Goal: Task Accomplishment & Management: Use online tool/utility

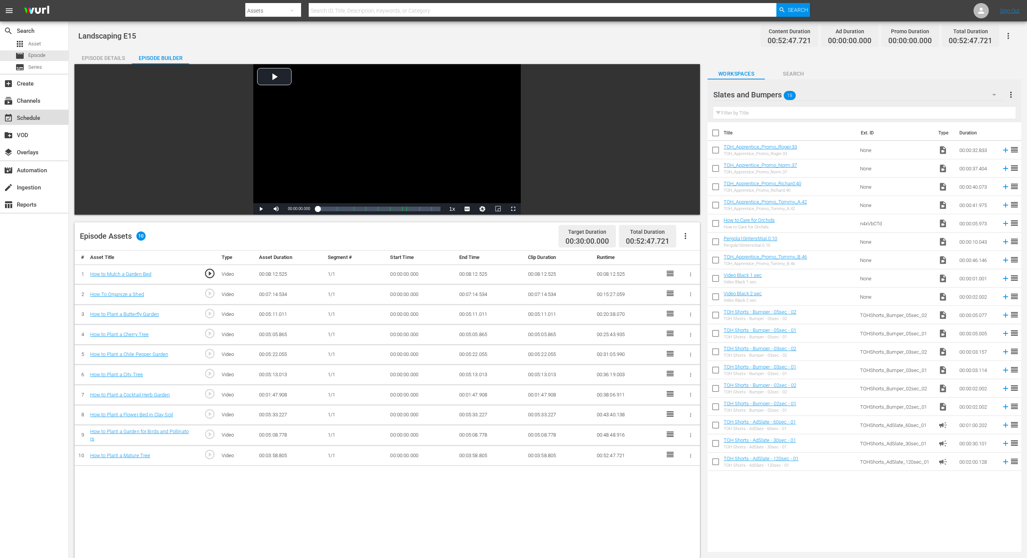
click at [33, 118] on div "event_available Schedule" at bounding box center [21, 117] width 43 height 7
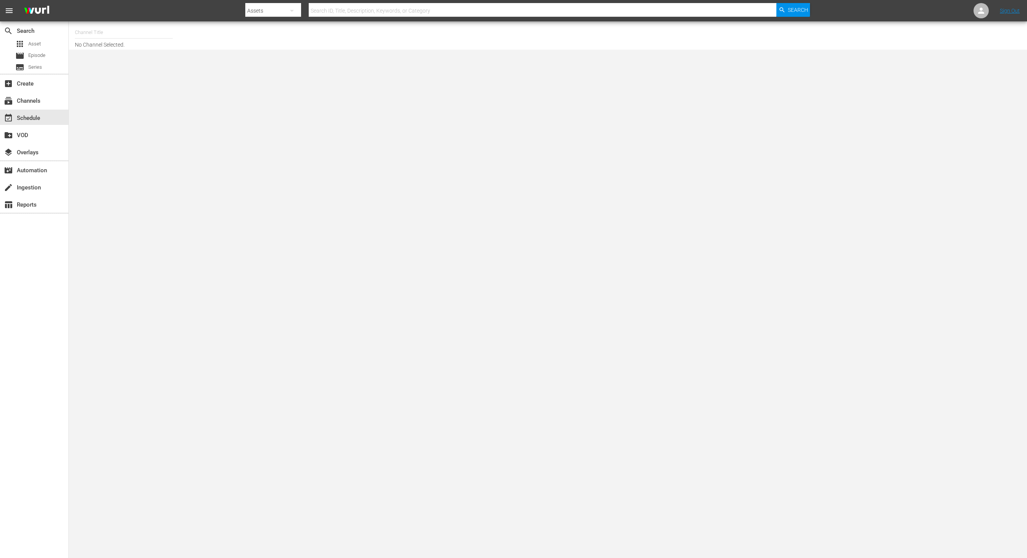
click at [113, 34] on input "text" at bounding box center [124, 32] width 98 height 18
click at [123, 55] on div "This Old House (318 - thisoldhouse_2)" at bounding box center [180, 54] width 198 height 18
type input "This Old House (318 - thisoldhouse_2)"
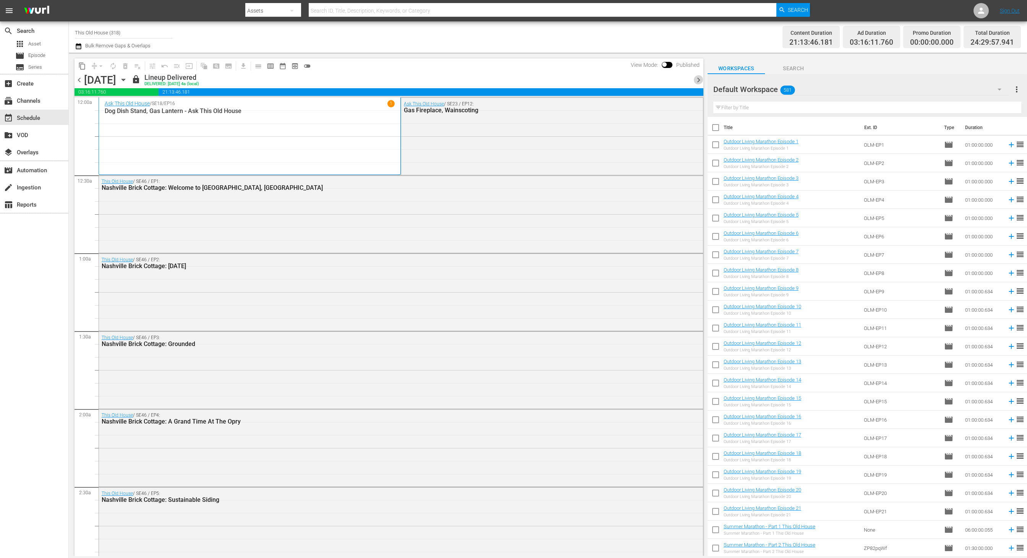
click at [698, 80] on span "chevron_right" at bounding box center [699, 80] width 10 height 10
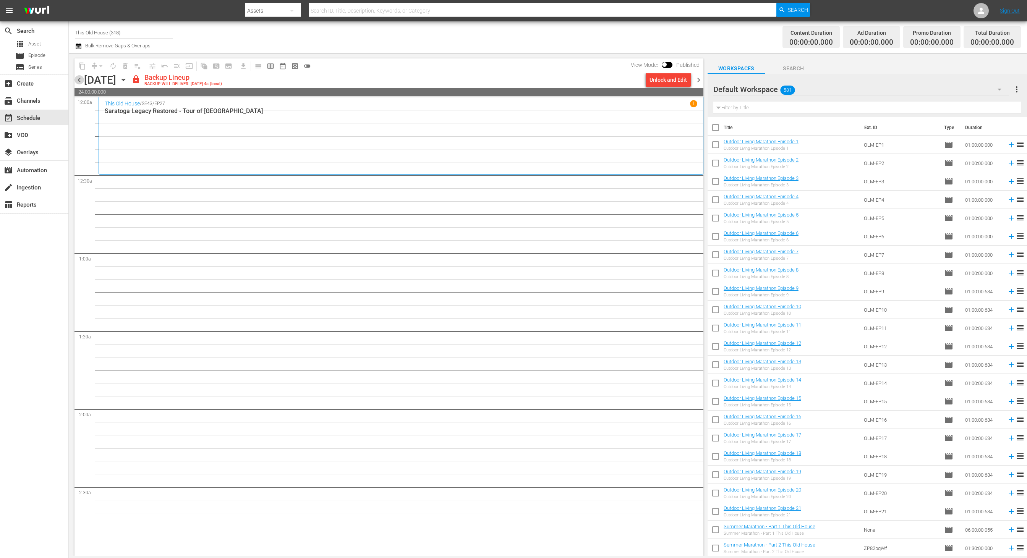
click at [80, 83] on span "chevron_left" at bounding box center [80, 80] width 10 height 10
click at [117, 31] on input "This Old House (318)" at bounding box center [124, 32] width 98 height 18
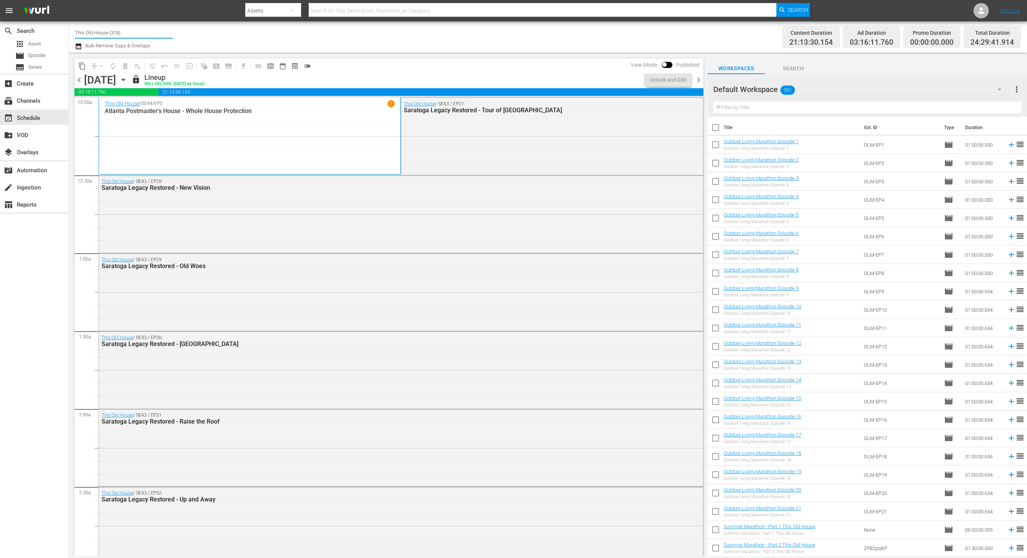
click at [117, 31] on input "This Old House (318)" at bounding box center [124, 32] width 98 height 18
click at [117, 71] on div "This Old House Shorts (180 - thisoldhouse_samsung)" at bounding box center [180, 72] width 198 height 18
type input "This Old House Shorts (180 - thisoldhouse_samsung)"
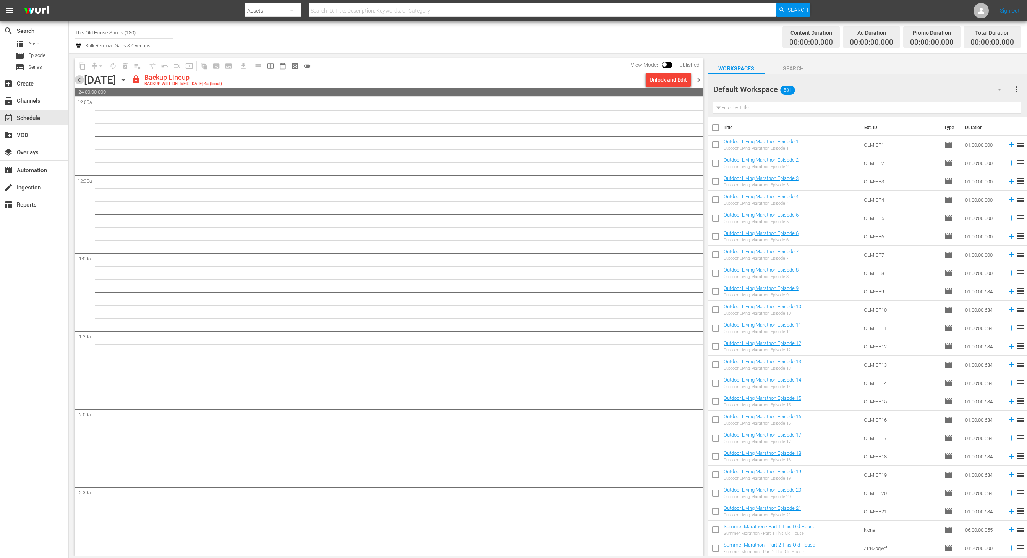
click at [82, 80] on span "chevron_left" at bounding box center [80, 80] width 10 height 10
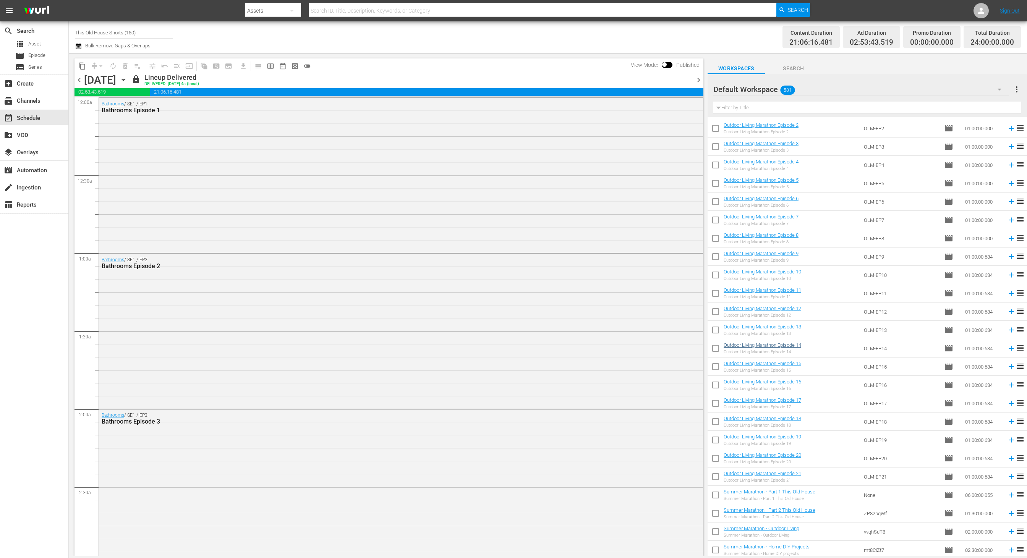
scroll to position [36, 0]
click at [833, 87] on div "Default Workspace 581" at bounding box center [862, 89] width 296 height 21
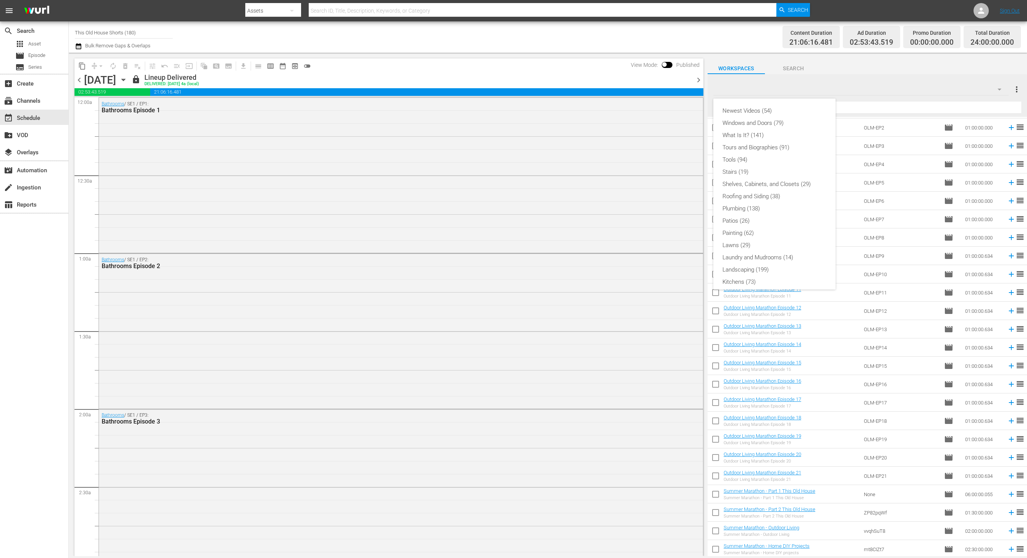
scroll to position [151, 0]
click at [778, 255] on div "Slates and Bumpers (15)" at bounding box center [775, 253] width 104 height 12
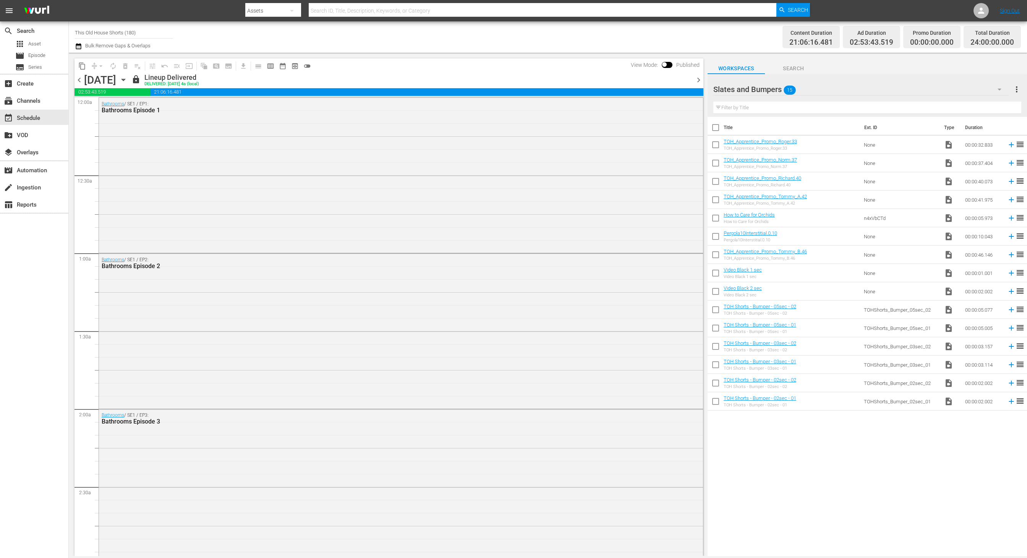
scroll to position [0, 0]
click at [820, 87] on div "Slates and Bumpers 15" at bounding box center [862, 89] width 296 height 21
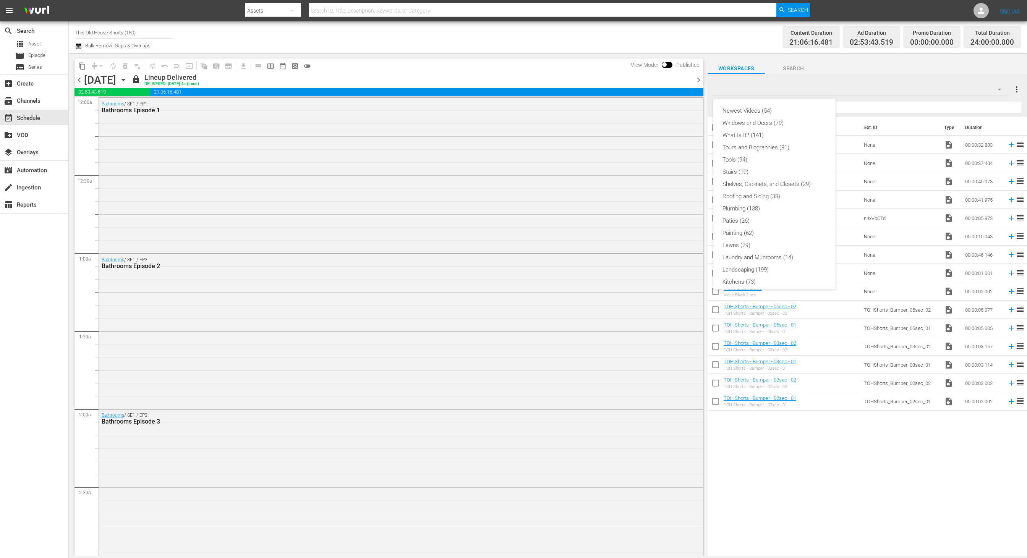
scroll to position [151, 0]
click at [768, 217] on div "Shorts Episodes (78)" at bounding box center [775, 216] width 104 height 12
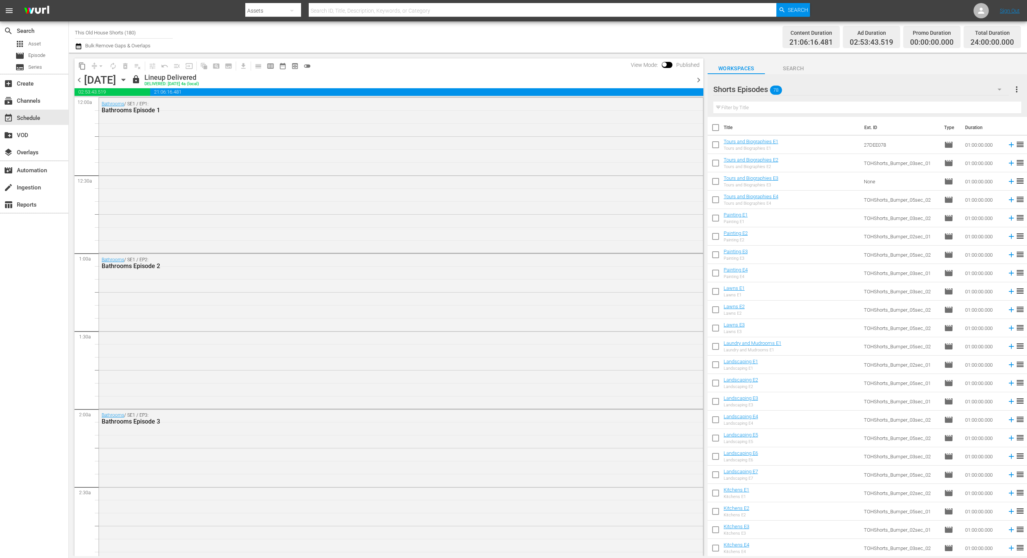
click at [699, 81] on span "chevron_right" at bounding box center [699, 80] width 10 height 10
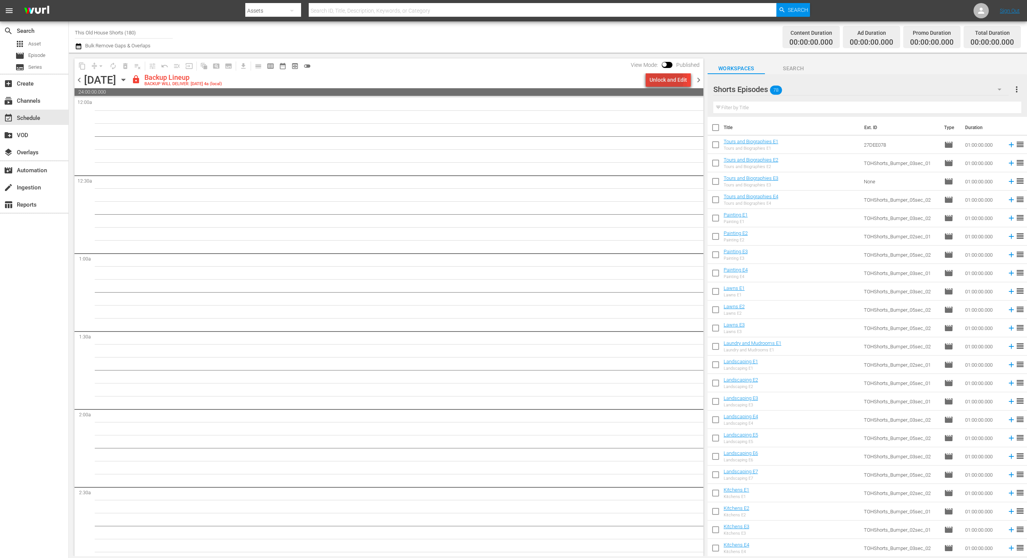
click at [660, 80] on div "Unlock and Edit" at bounding box center [668, 80] width 37 height 14
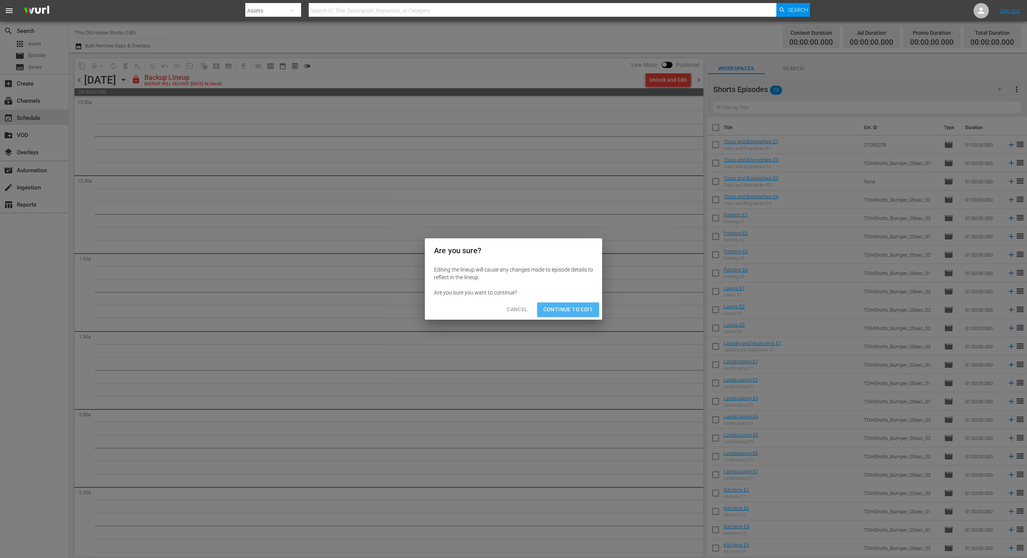
click at [573, 304] on button "Continue to Edit" at bounding box center [568, 310] width 62 height 14
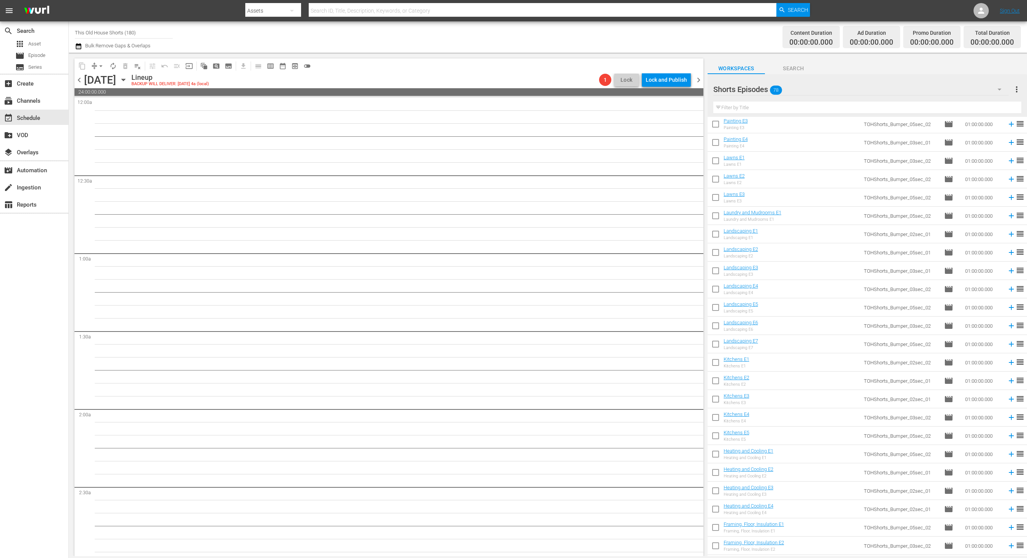
scroll to position [147, 0]
click at [82, 82] on span "chevron_left" at bounding box center [80, 80] width 10 height 10
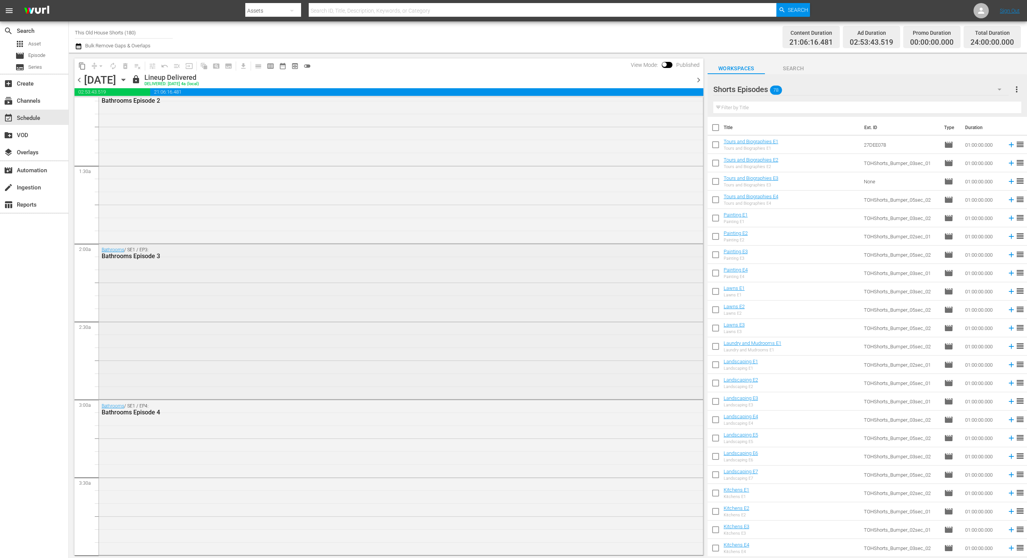
scroll to position [283, 0]
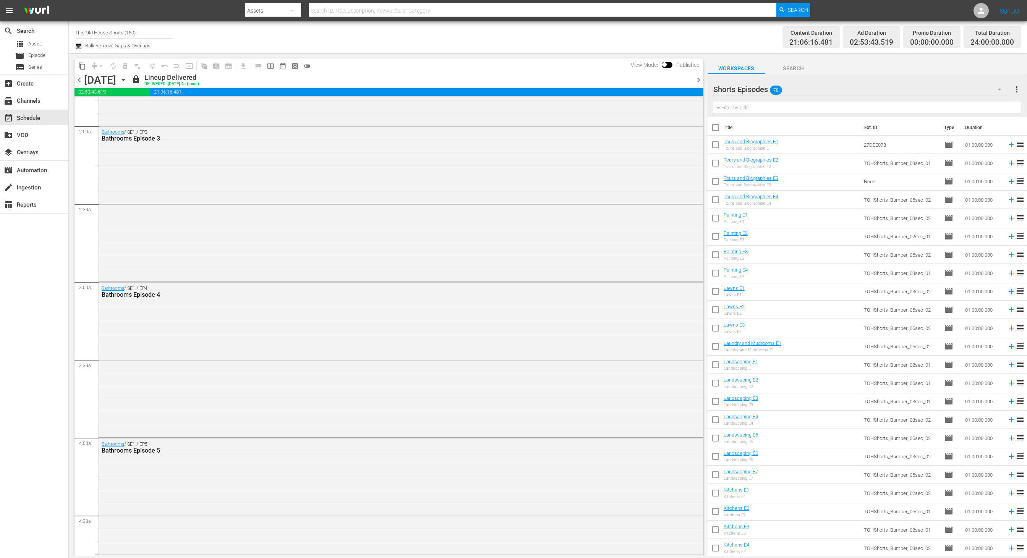
click at [718, 220] on input "checkbox" at bounding box center [716, 220] width 16 height 16
checkbox input "true"
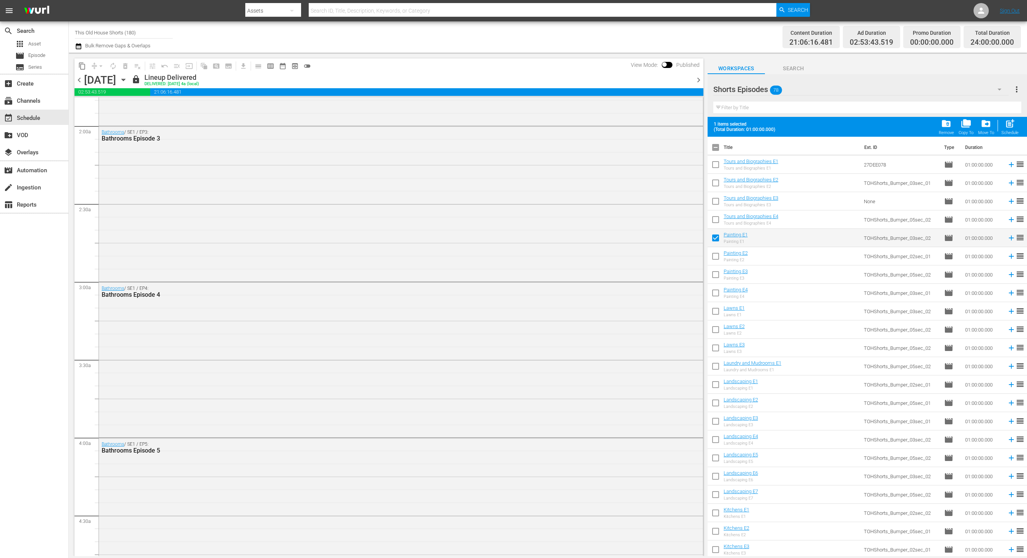
click at [717, 256] on input "checkbox" at bounding box center [716, 258] width 16 height 16
checkbox input "true"
click at [717, 281] on input "checkbox" at bounding box center [716, 276] width 16 height 16
checkbox input "true"
click at [715, 293] on input "checkbox" at bounding box center [716, 295] width 16 height 16
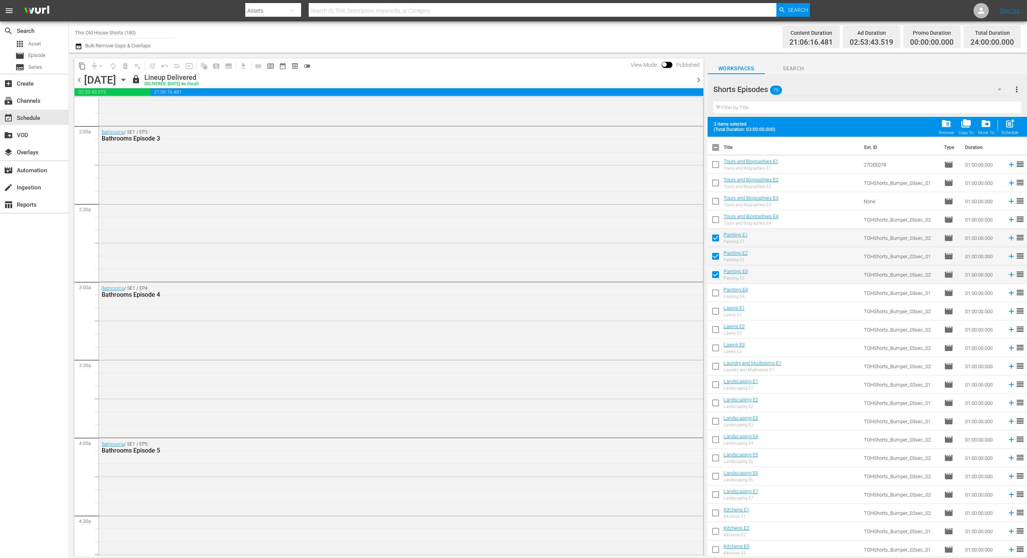
checkbox input "true"
click at [715, 317] on input "checkbox" at bounding box center [716, 313] width 16 height 16
checkbox input "true"
click at [715, 328] on input "checkbox" at bounding box center [716, 331] width 16 height 16
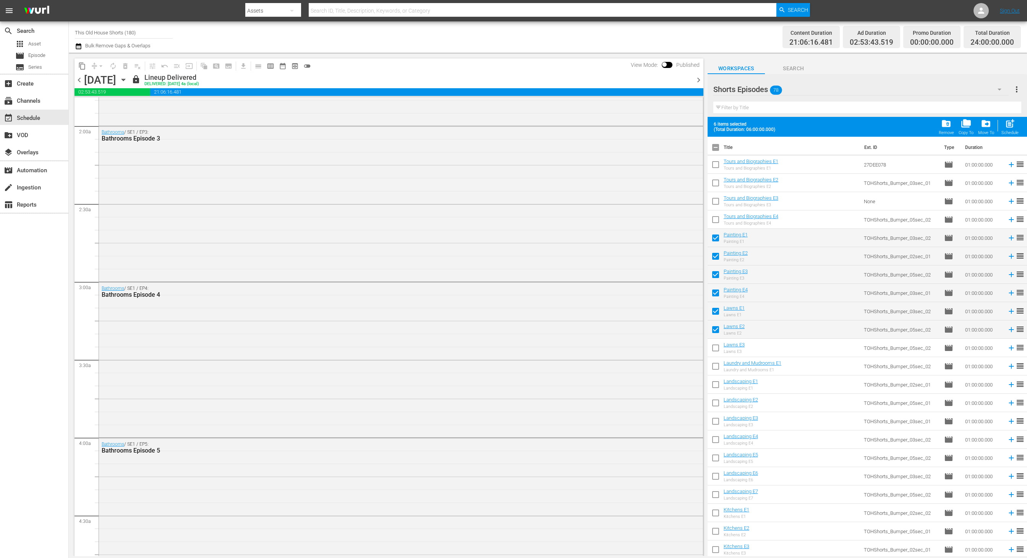
click at [713, 328] on input "checkbox" at bounding box center [716, 331] width 16 height 16
checkbox input "false"
click at [715, 309] on input "checkbox" at bounding box center [716, 313] width 16 height 16
checkbox input "false"
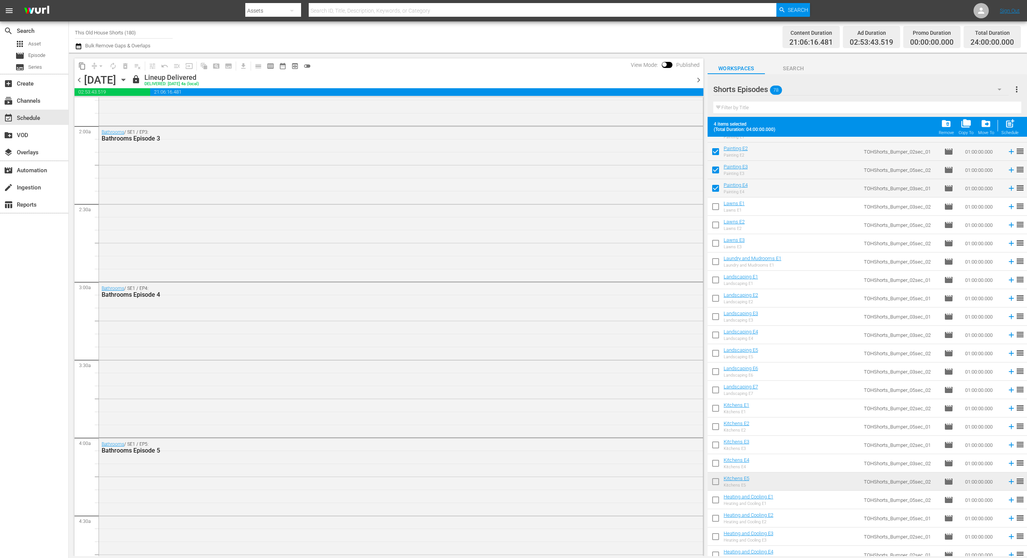
scroll to position [148, 0]
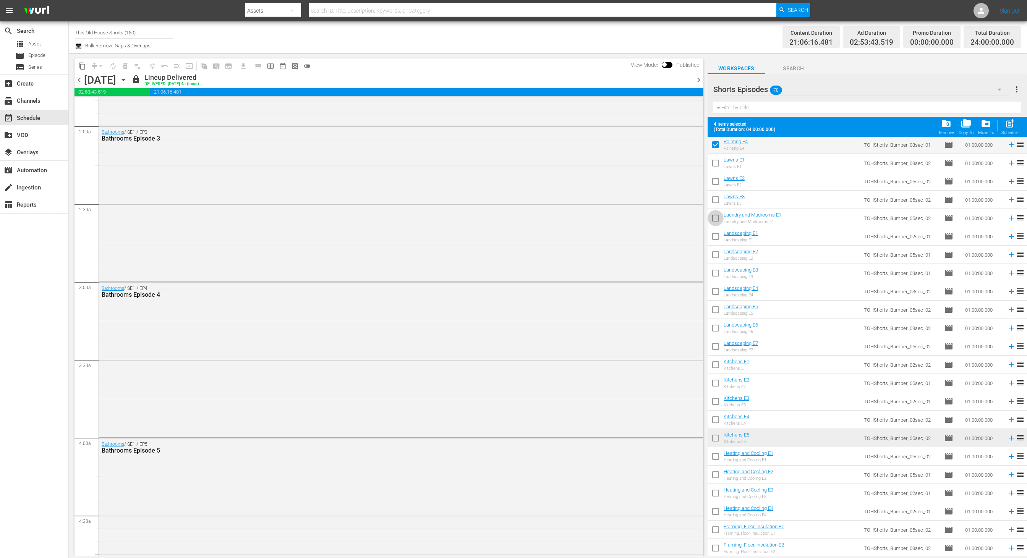
click at [713, 217] on input "checkbox" at bounding box center [716, 220] width 16 height 16
checkbox input "true"
click at [713, 237] on input "checkbox" at bounding box center [716, 238] width 16 height 16
checkbox input "true"
click at [713, 383] on input "checkbox" at bounding box center [716, 385] width 16 height 16
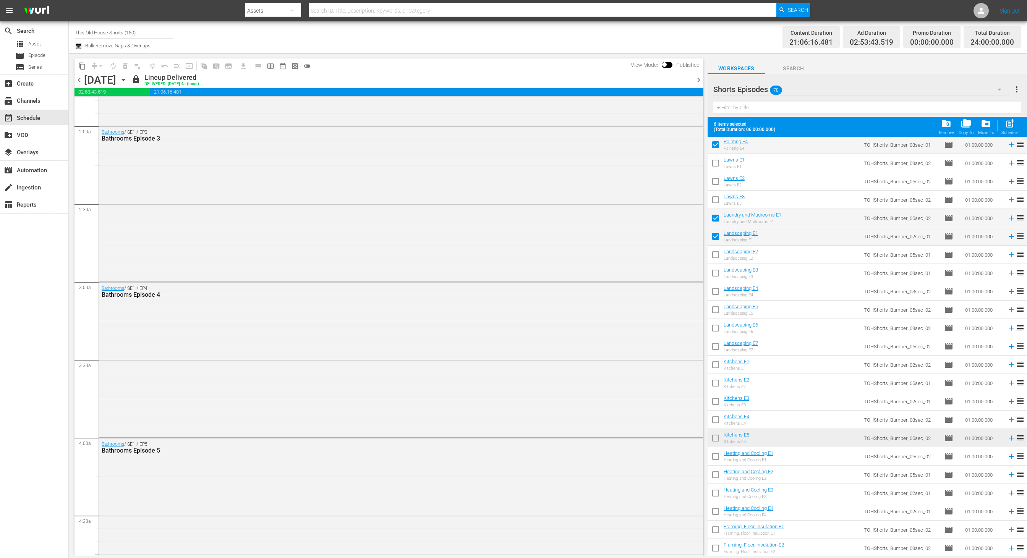
checkbox input "true"
click at [714, 400] on input "checkbox" at bounding box center [716, 403] width 16 height 16
checkbox input "true"
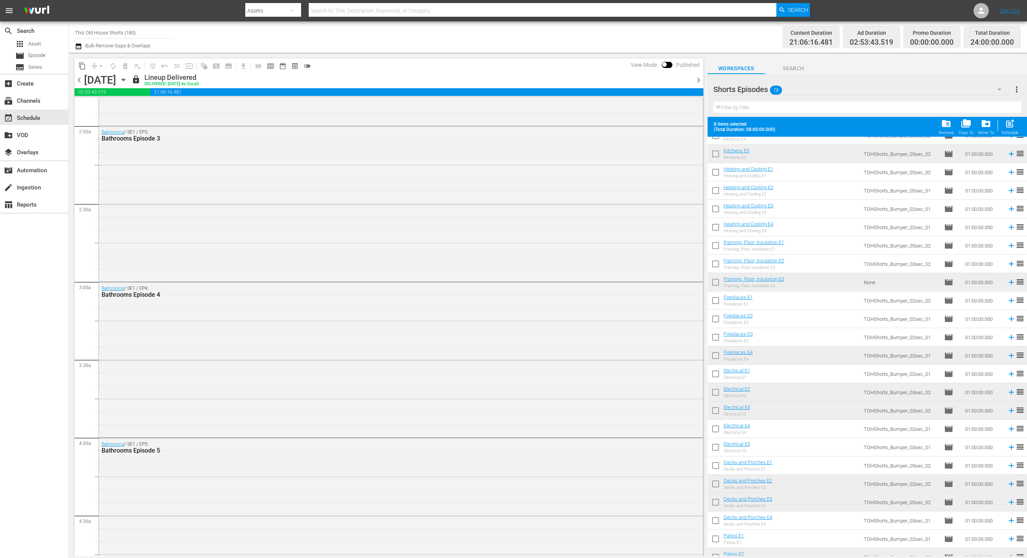
scroll to position [445, 0]
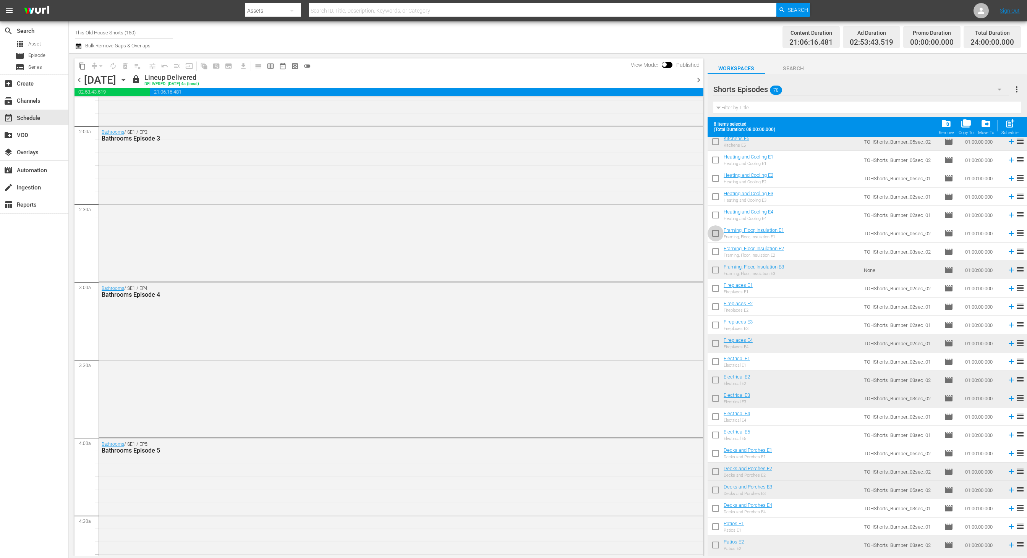
click at [717, 232] on input "checkbox" at bounding box center [716, 235] width 16 height 16
checkbox input "true"
click at [715, 307] on input "checkbox" at bounding box center [716, 308] width 16 height 16
checkbox input "true"
click at [698, 79] on span "chevron_right" at bounding box center [699, 80] width 10 height 10
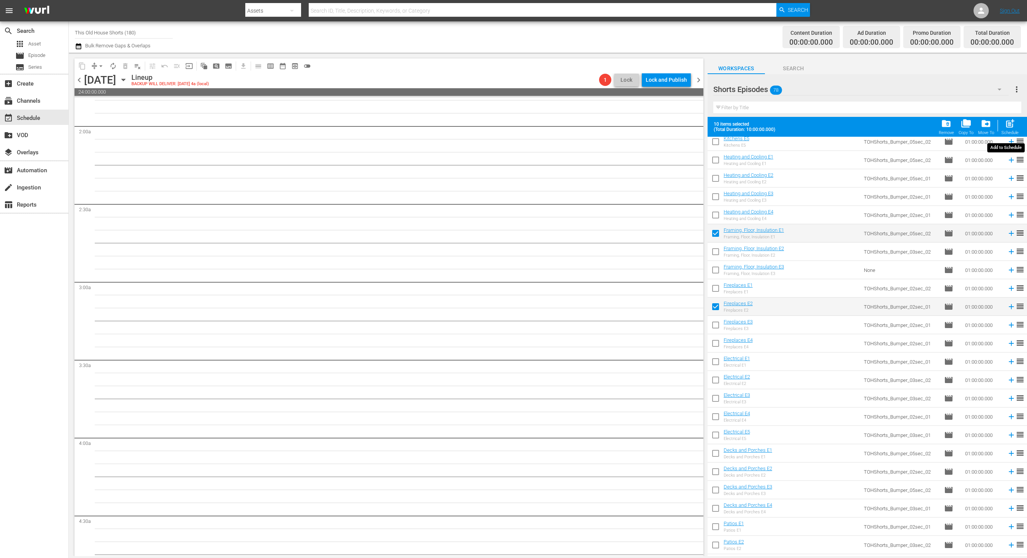
click at [1010, 123] on span "post_add" at bounding box center [1010, 123] width 10 height 10
checkbox input "false"
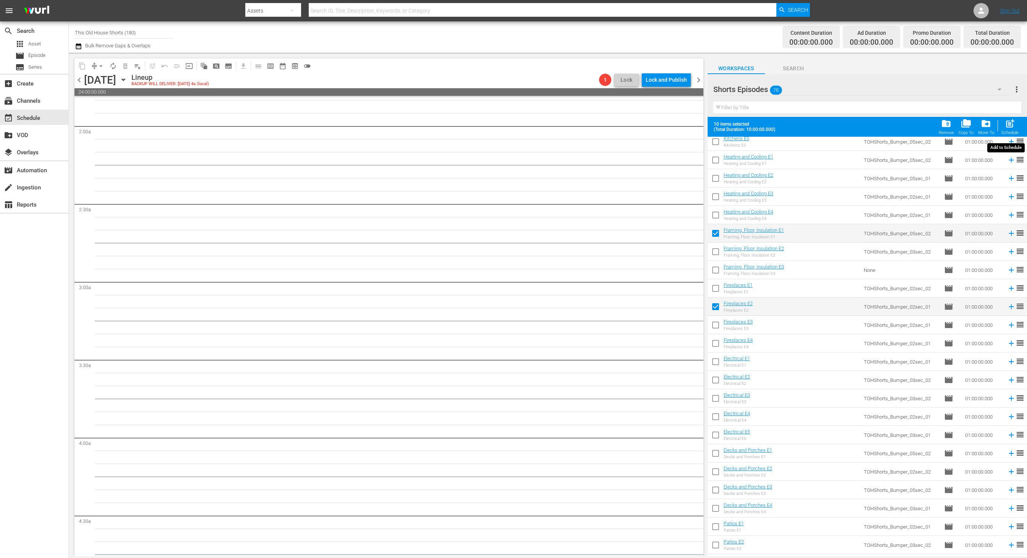
checkbox input "false"
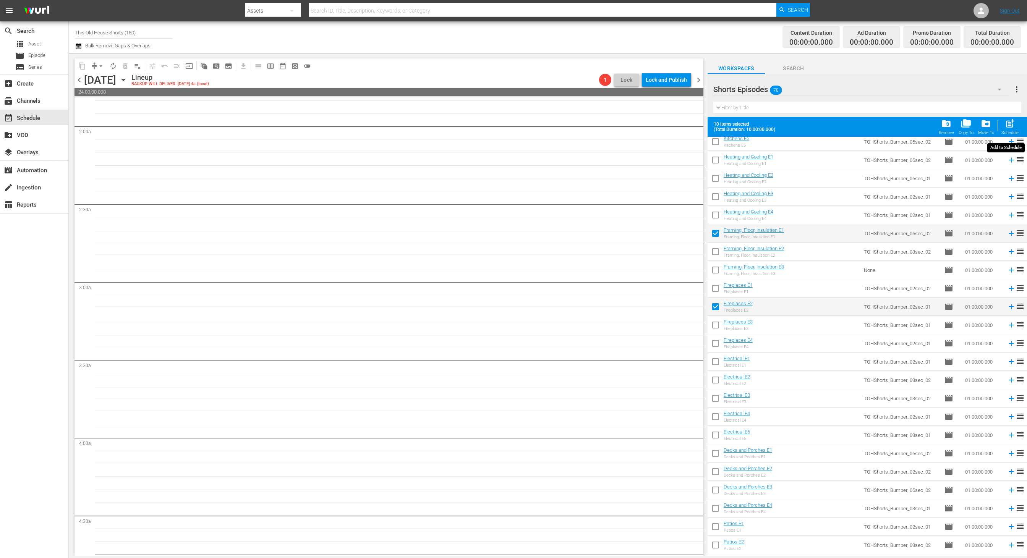
checkbox input "false"
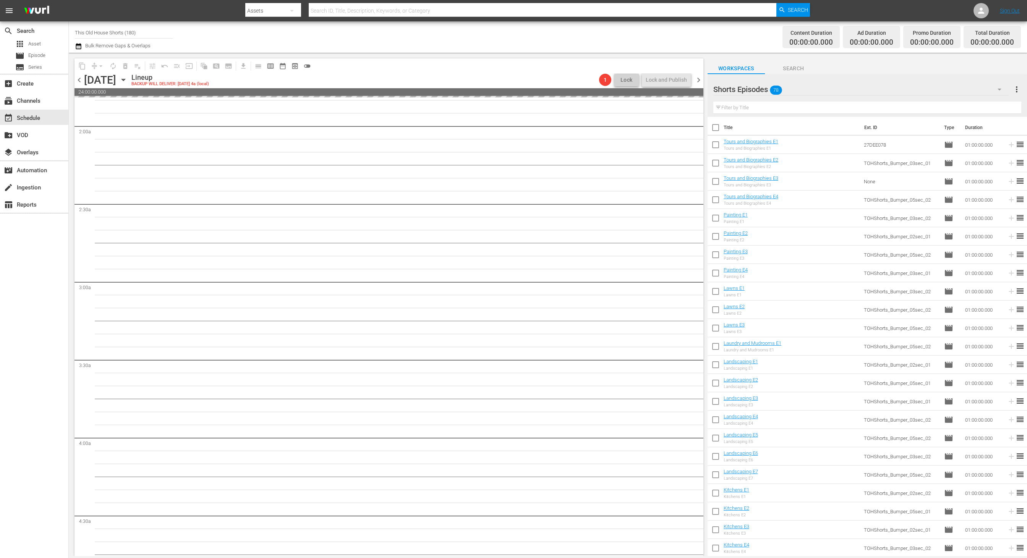
click at [700, 81] on span "chevron_right" at bounding box center [699, 80] width 10 height 10
click at [80, 81] on span "chevron_left" at bounding box center [80, 80] width 10 height 10
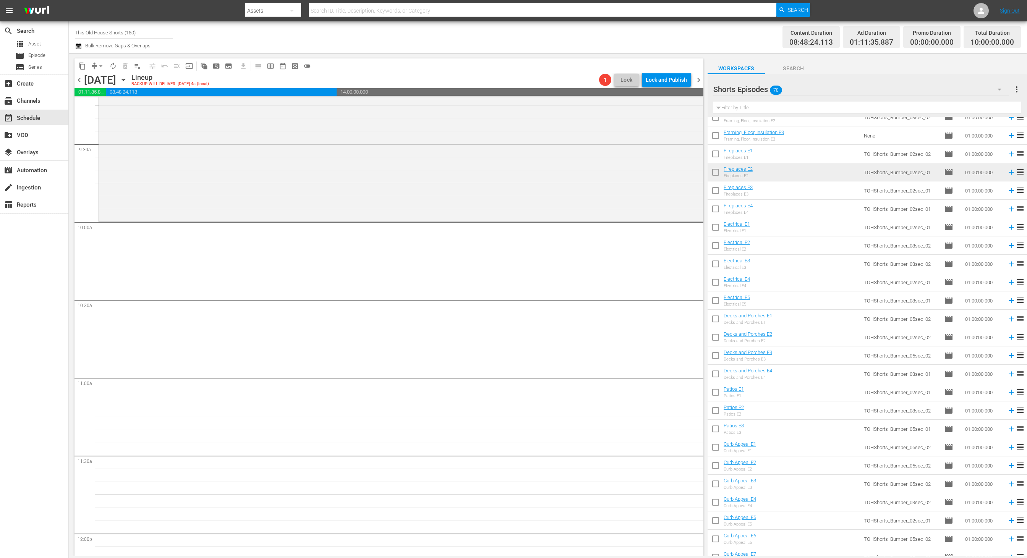
scroll to position [547, 0]
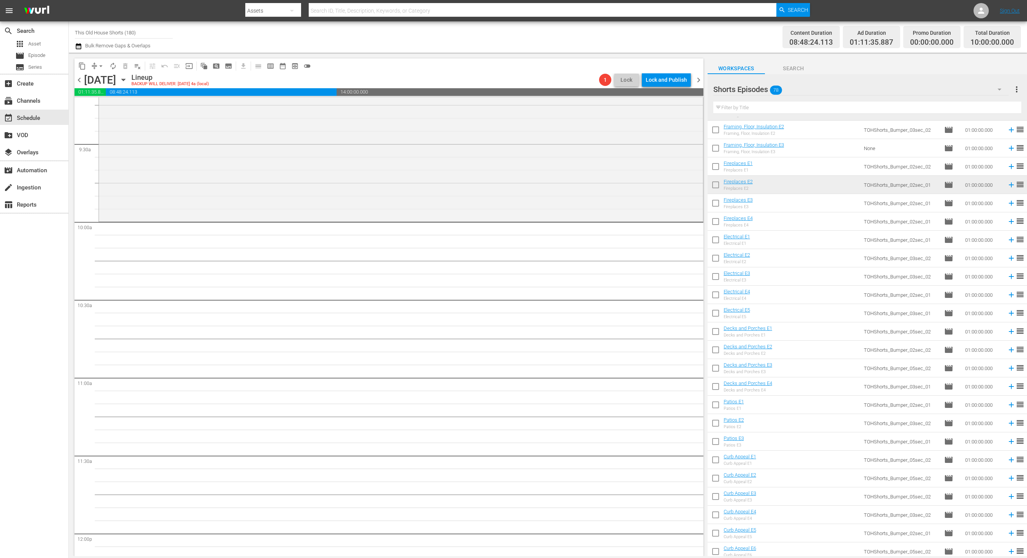
click at [717, 258] on input "checkbox" at bounding box center [716, 260] width 16 height 16
checkbox input "true"
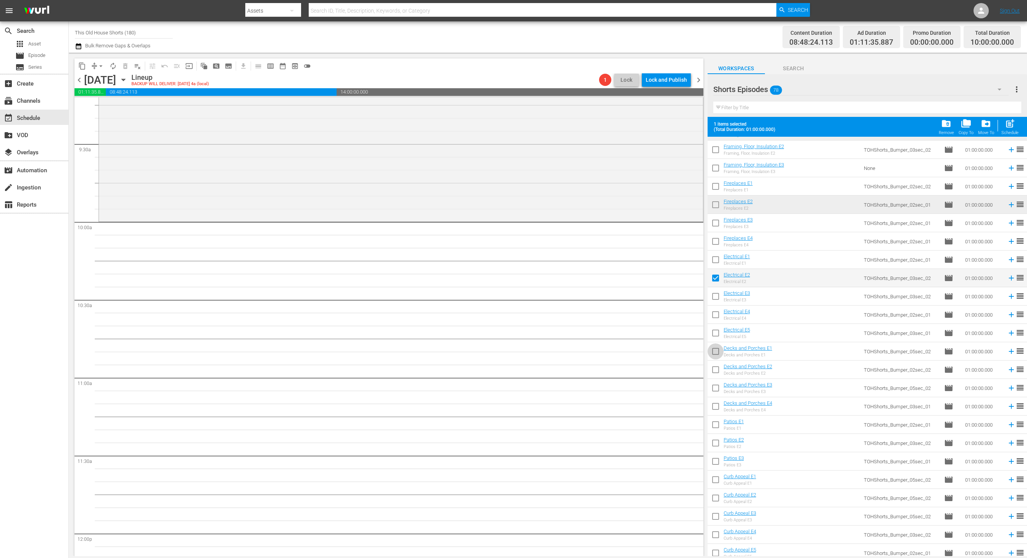
click at [714, 352] on input "checkbox" at bounding box center [716, 353] width 16 height 16
checkbox input "true"
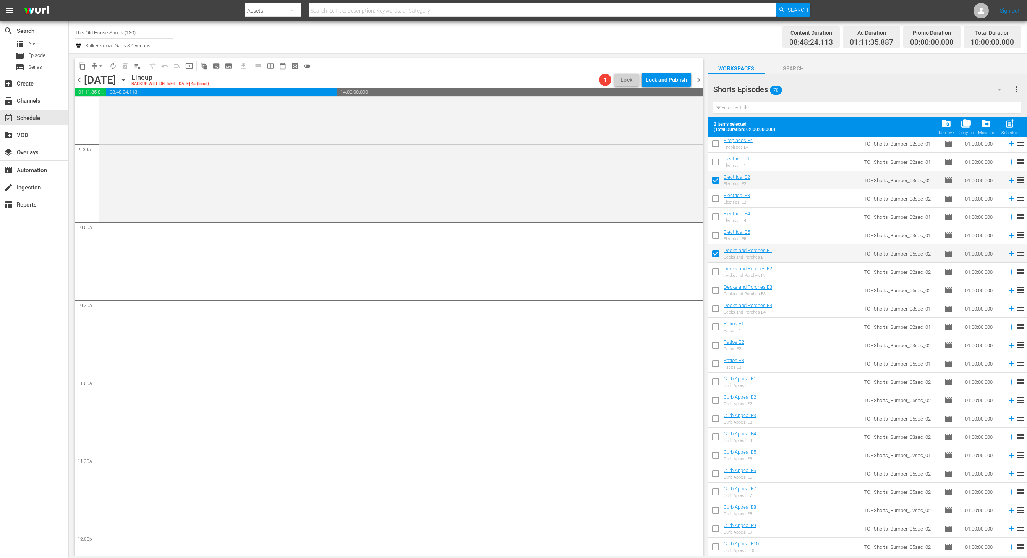
scroll to position [653, 0]
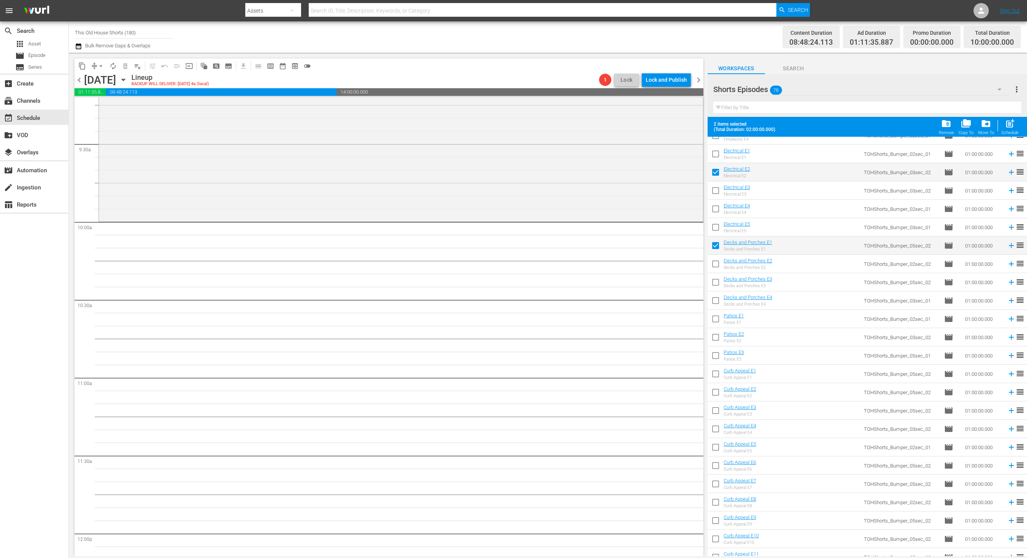
click at [717, 323] on input "checkbox" at bounding box center [716, 321] width 16 height 16
checkbox input "true"
click at [714, 373] on input "checkbox" at bounding box center [716, 376] width 16 height 16
checkbox input "true"
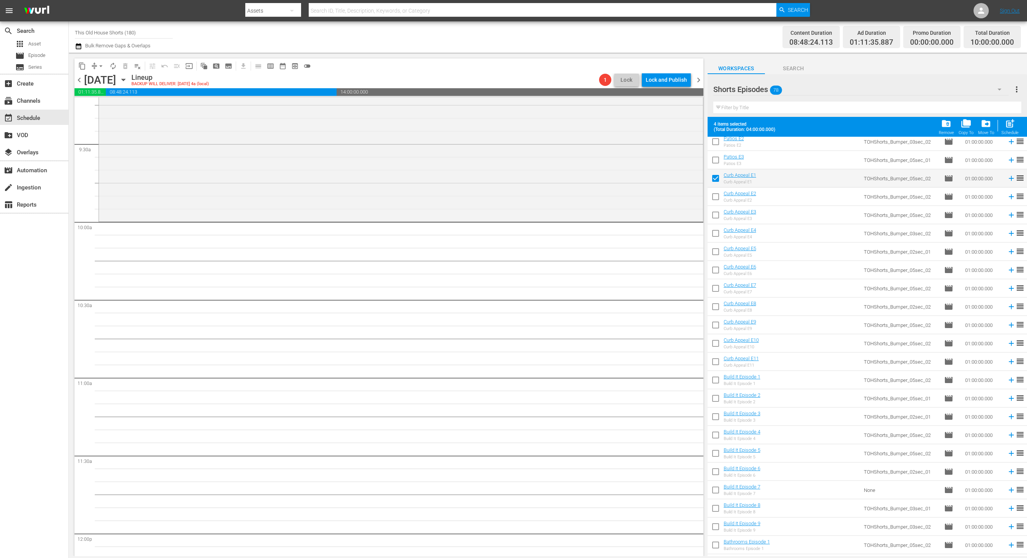
scroll to position [867, 0]
click at [714, 362] on input "checkbox" at bounding box center [716, 363] width 16 height 16
checkbox input "true"
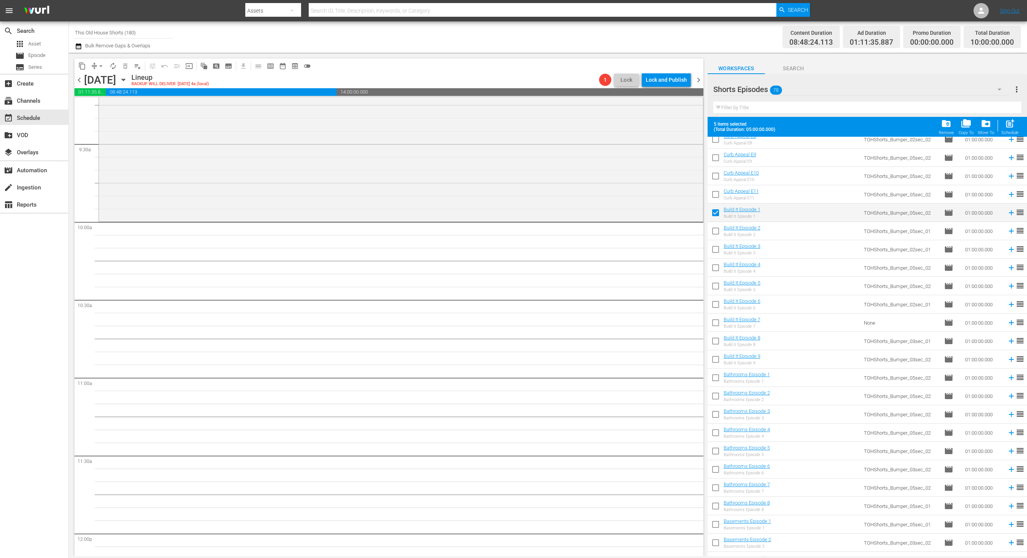
scroll to position [1029, 0]
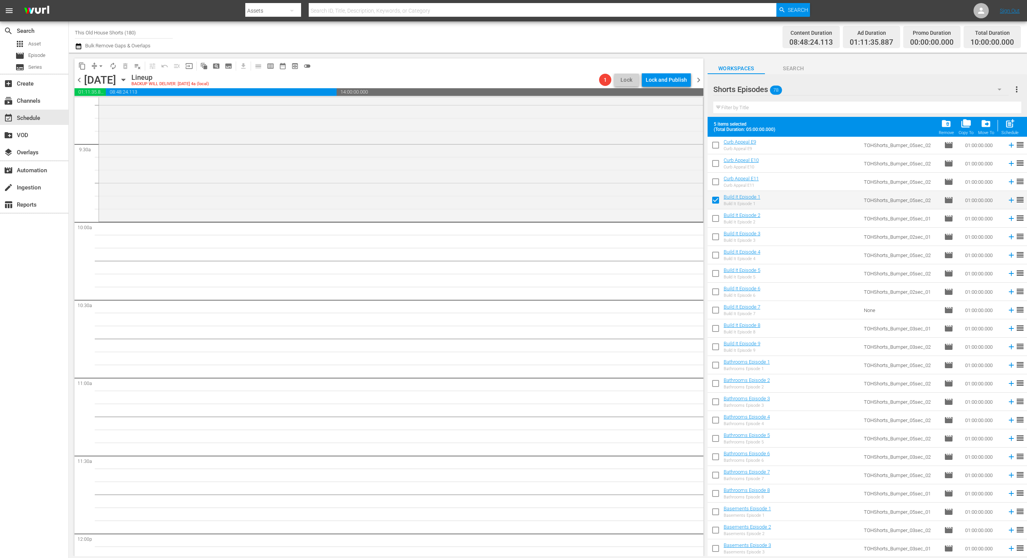
click at [713, 366] on input "checkbox" at bounding box center [716, 367] width 16 height 16
checkbox input "true"
click at [715, 512] on input "checkbox" at bounding box center [716, 514] width 16 height 16
checkbox input "true"
click at [1013, 123] on span "post_add" at bounding box center [1010, 123] width 10 height 10
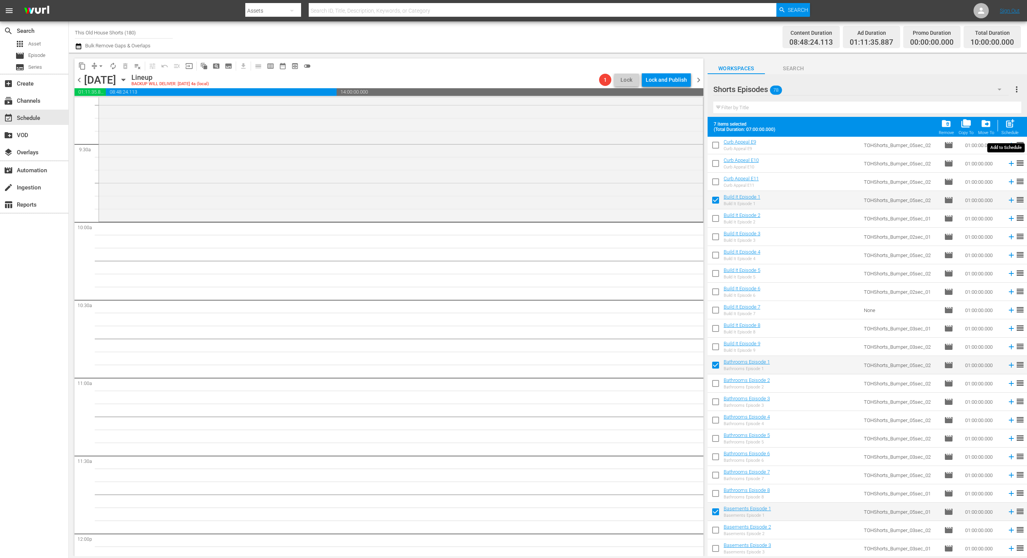
checkbox input "false"
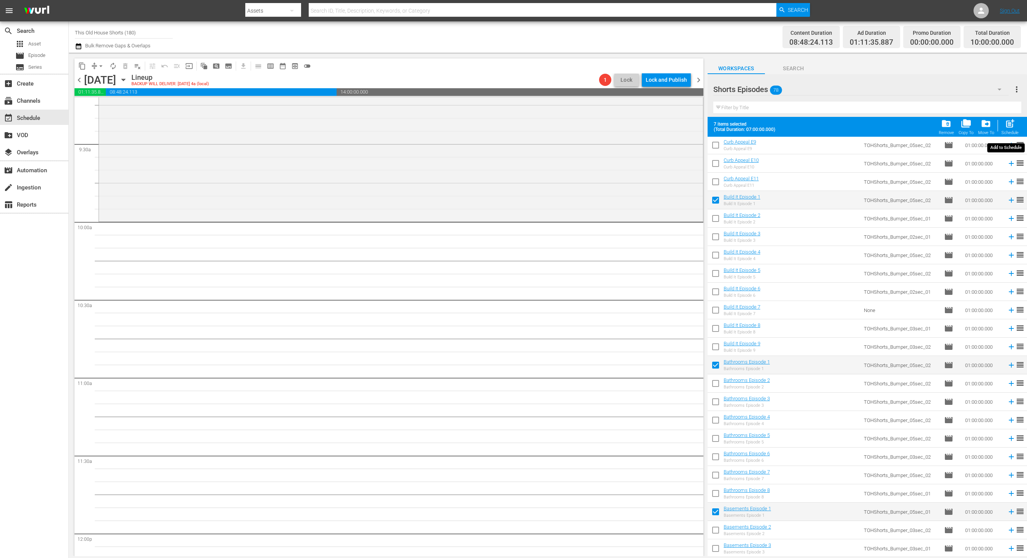
checkbox input "false"
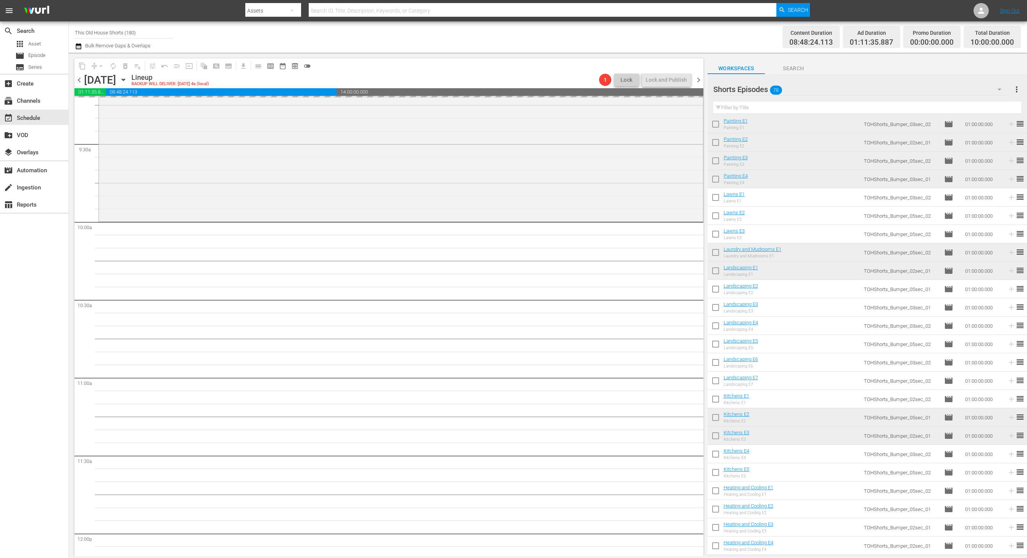
scroll to position [0, 0]
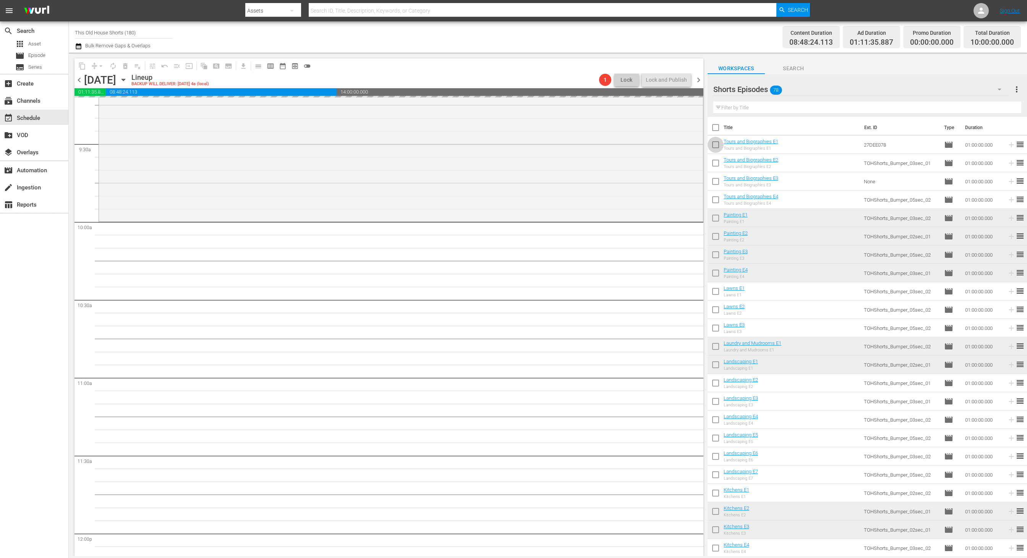
click at [716, 146] on input "checkbox" at bounding box center [716, 146] width 16 height 16
checkbox input "true"
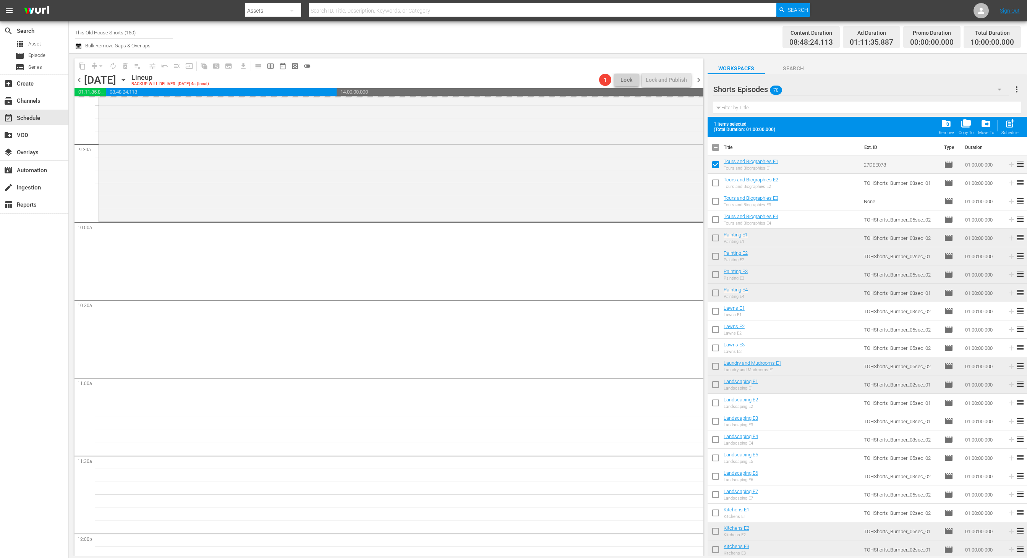
click at [718, 184] on input "checkbox" at bounding box center [716, 185] width 16 height 16
checkbox input "true"
click at [700, 80] on span "chevron_right" at bounding box center [699, 80] width 10 height 10
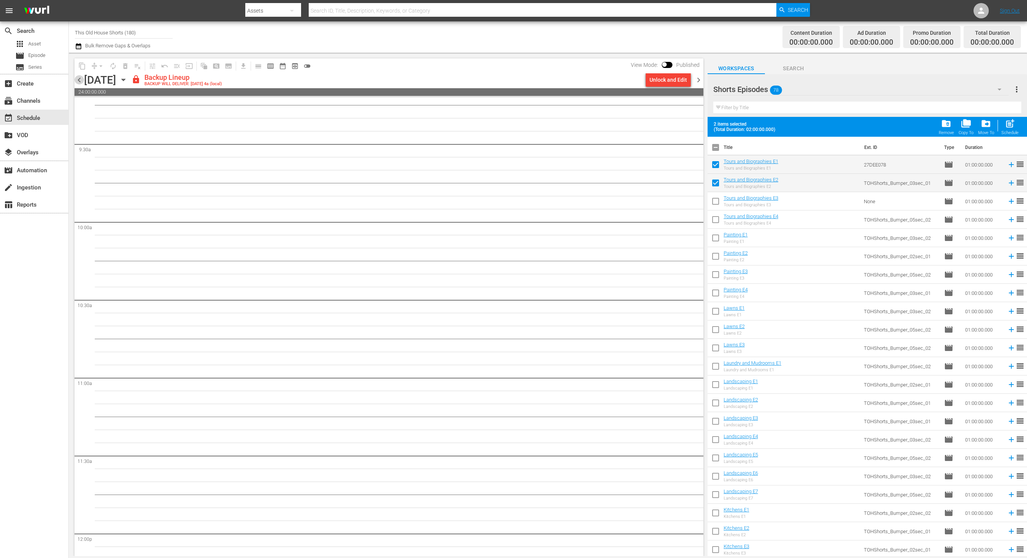
click at [80, 81] on span "chevron_left" at bounding box center [80, 80] width 10 height 10
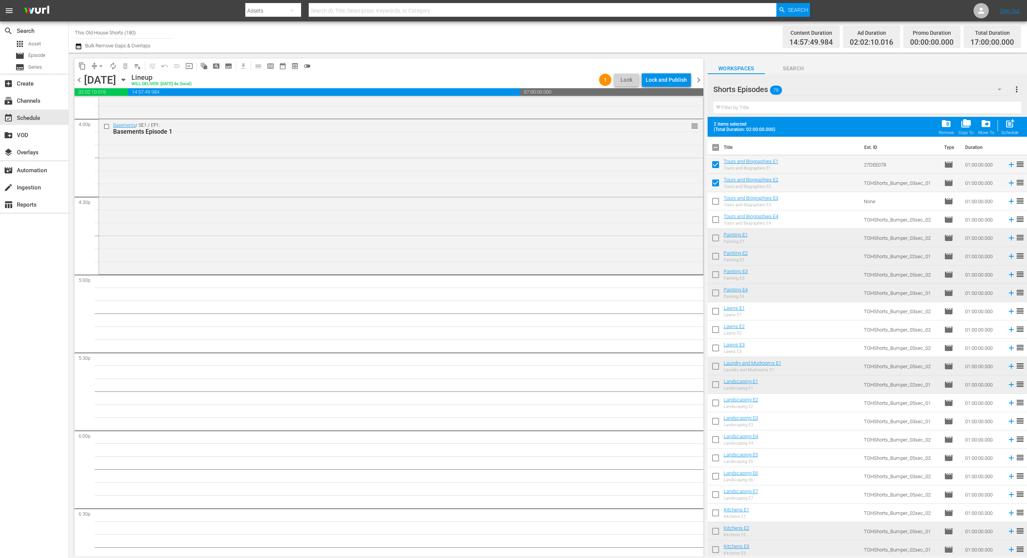
scroll to position [2415, 0]
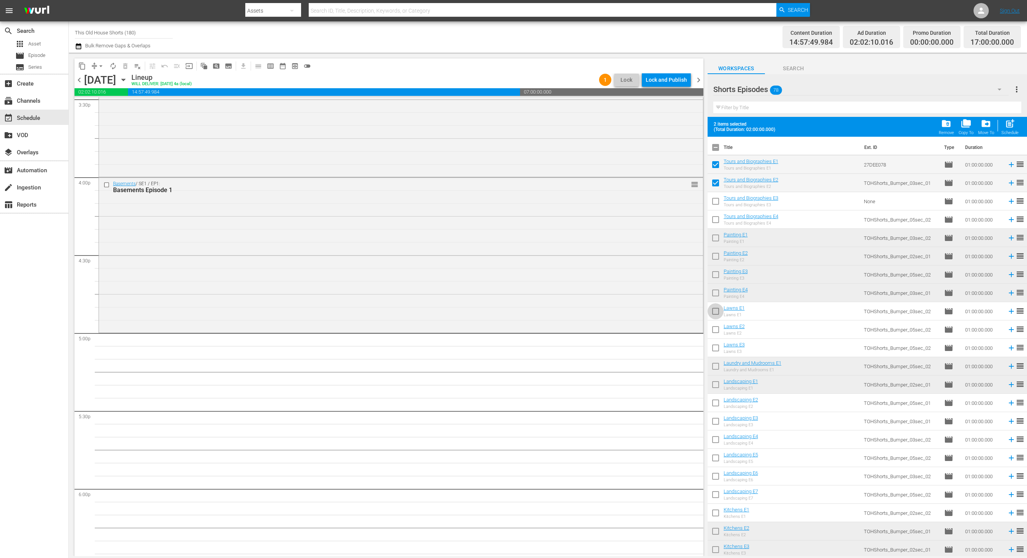
click at [717, 315] on input "checkbox" at bounding box center [716, 313] width 16 height 16
checkbox input "true"
click at [715, 405] on input "checkbox" at bounding box center [716, 405] width 16 height 16
checkbox input "true"
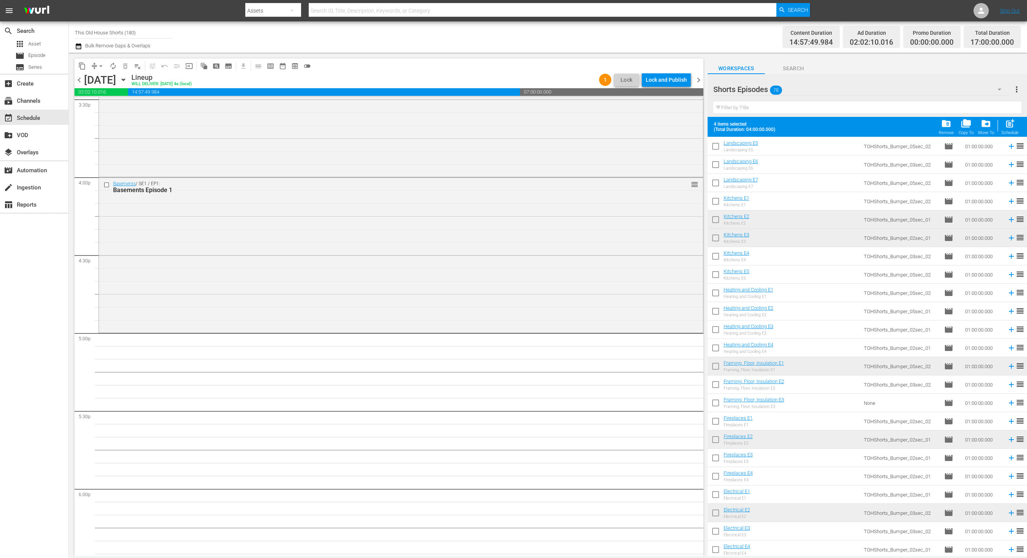
scroll to position [349, 0]
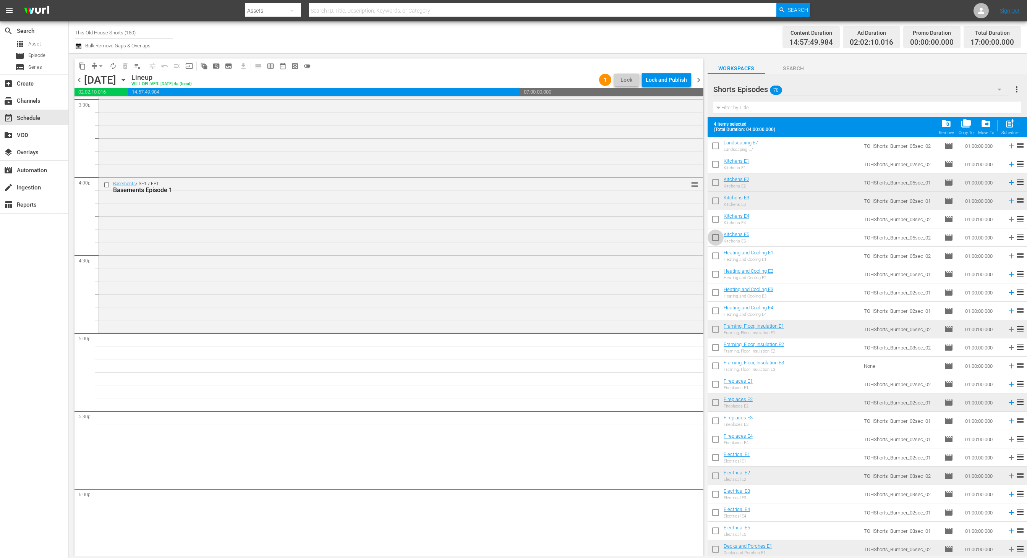
click at [717, 236] on input "checkbox" at bounding box center [716, 239] width 16 height 16
checkbox input "true"
click at [715, 295] on input "checkbox" at bounding box center [716, 294] width 16 height 16
checkbox input "true"
click at [1011, 121] on span "post_add" at bounding box center [1010, 123] width 10 height 10
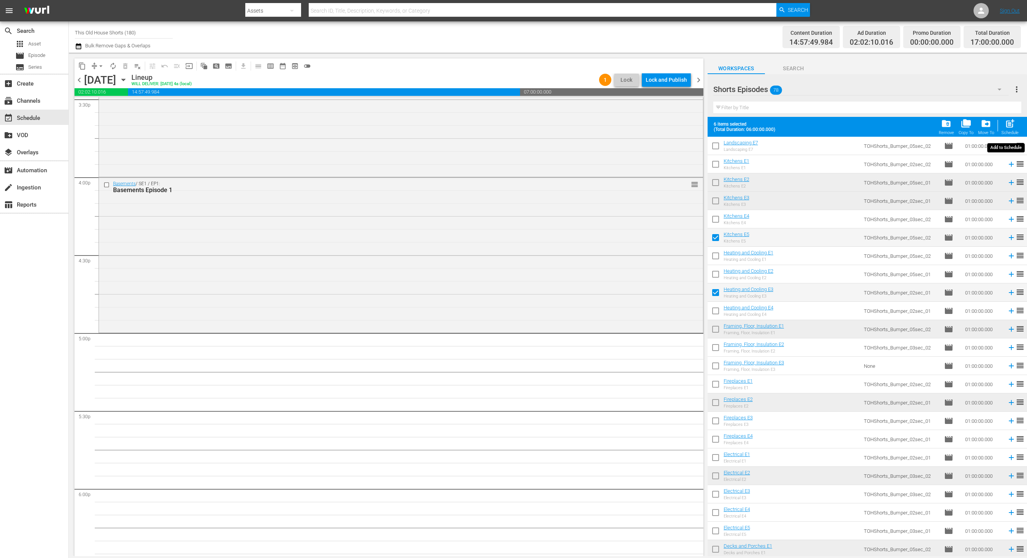
checkbox input "false"
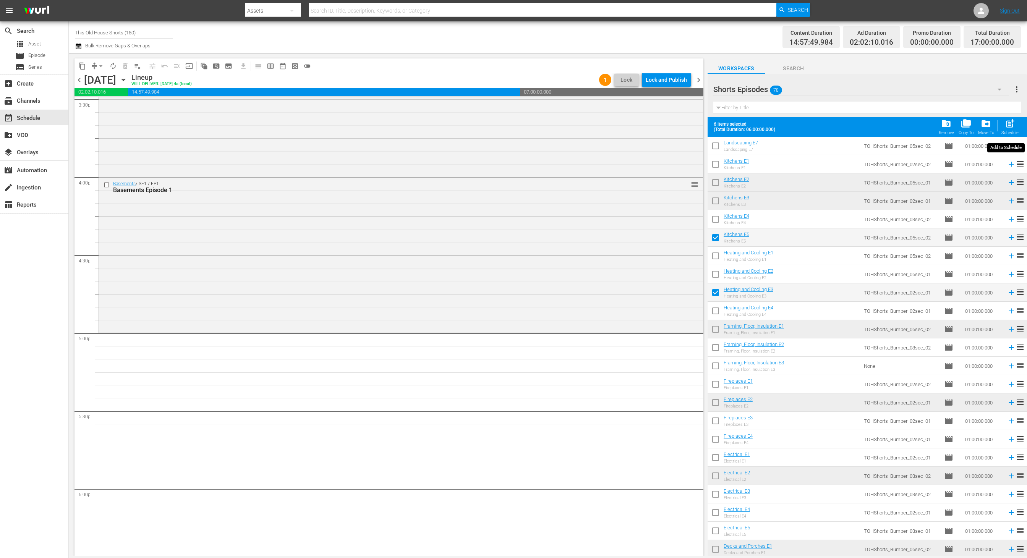
checkbox input "false"
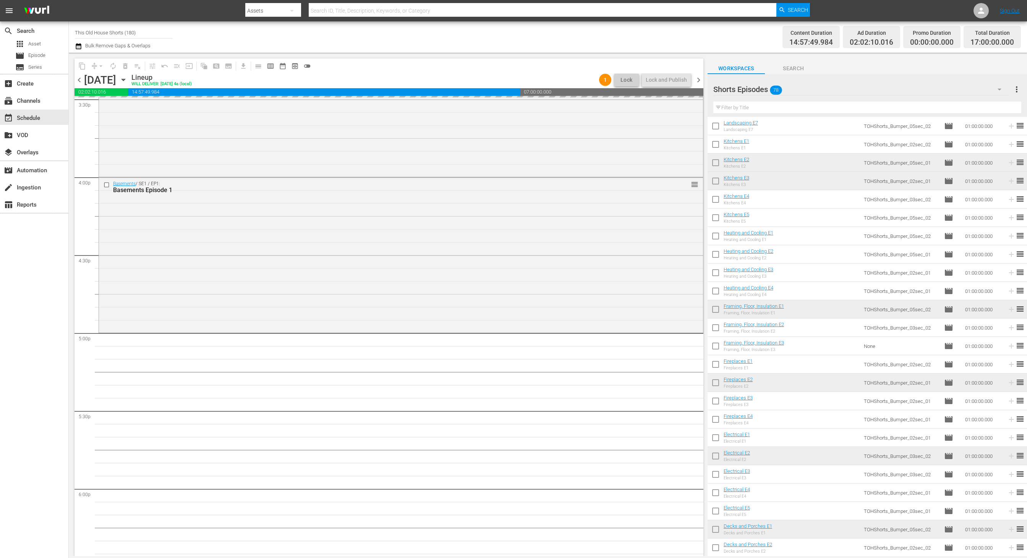
click at [701, 81] on span "chevron_right" at bounding box center [699, 80] width 10 height 10
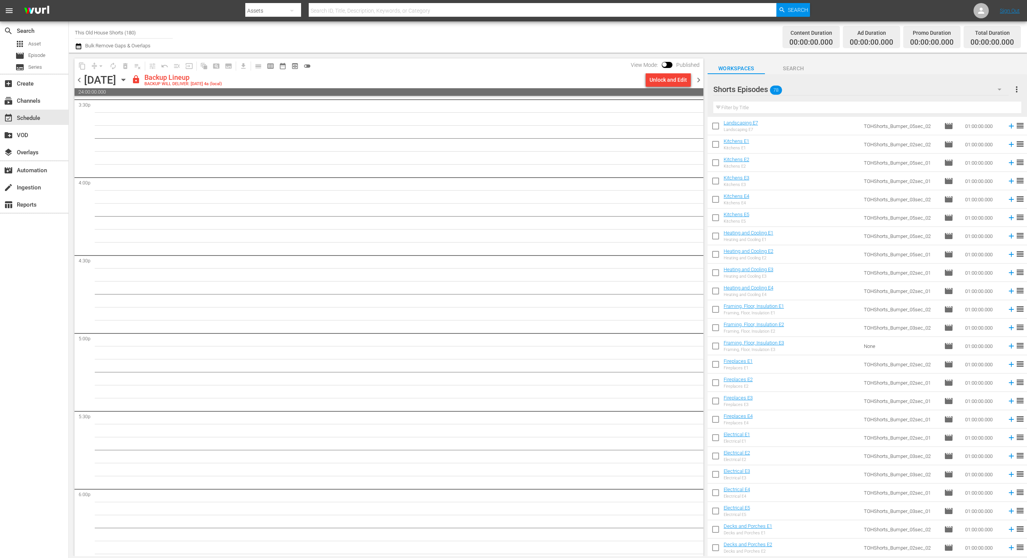
click at [81, 80] on span "chevron_left" at bounding box center [80, 80] width 10 height 10
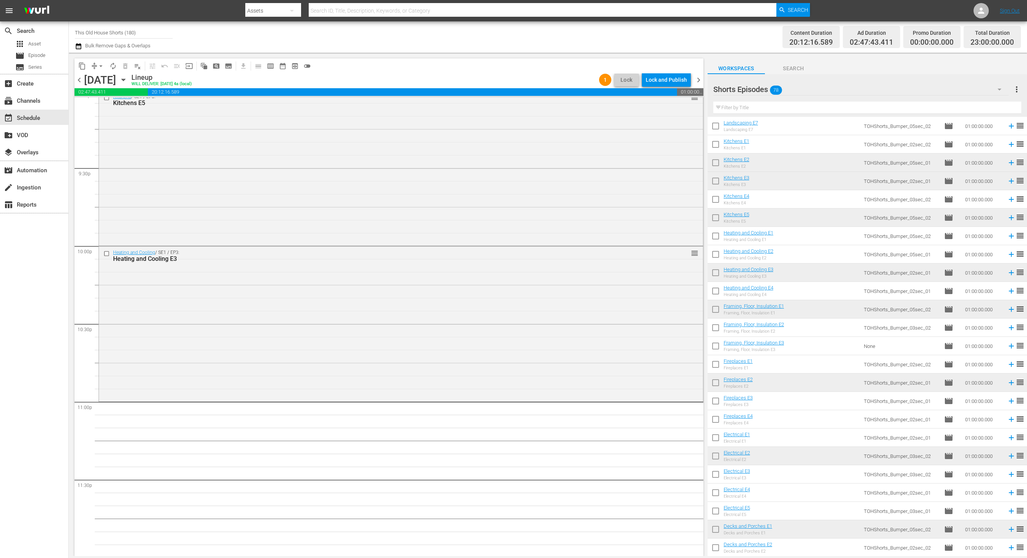
scroll to position [3283, 0]
click at [699, 79] on span "chevron_right" at bounding box center [699, 80] width 10 height 10
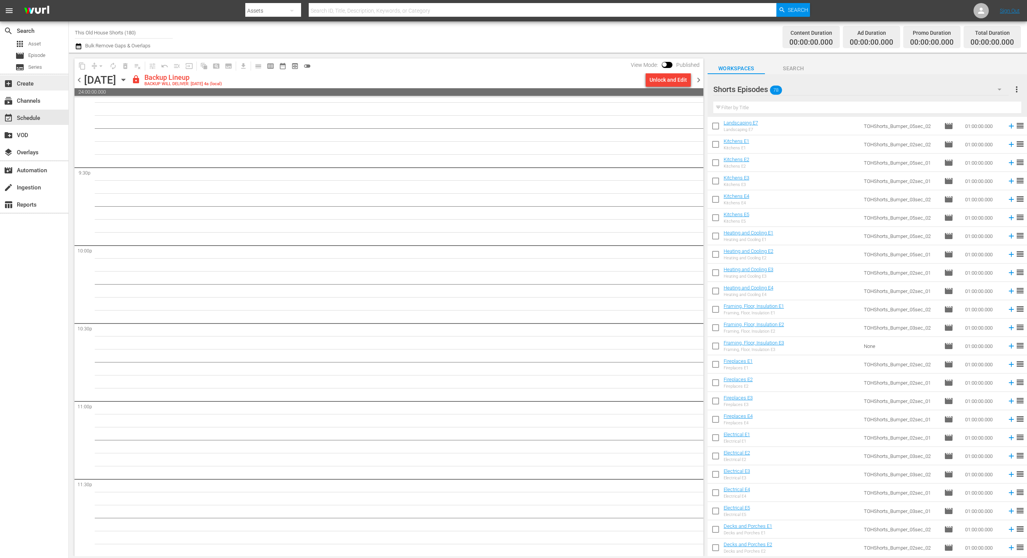
scroll to position [3283, 0]
click at [80, 81] on span "chevron_left" at bounding box center [80, 80] width 10 height 10
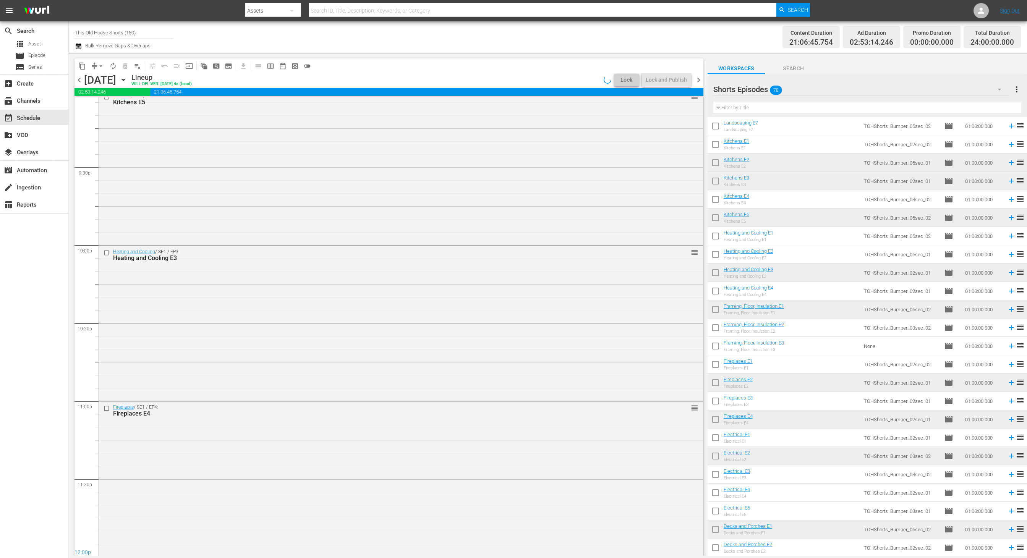
scroll to position [3283, 0]
click at [664, 80] on div "Lock and Publish" at bounding box center [666, 80] width 41 height 14
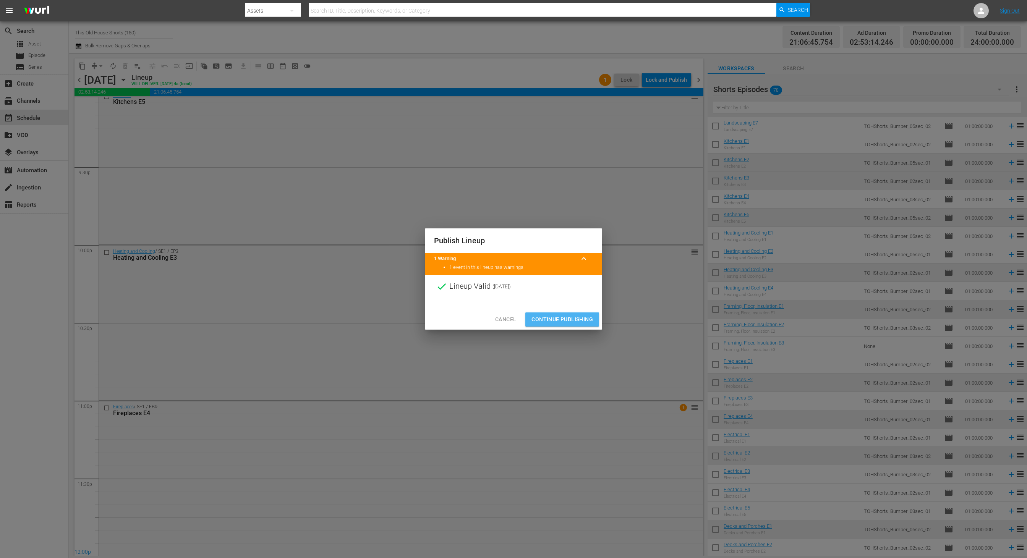
click at [575, 320] on span "Continue Publishing" at bounding box center [563, 320] width 62 height 10
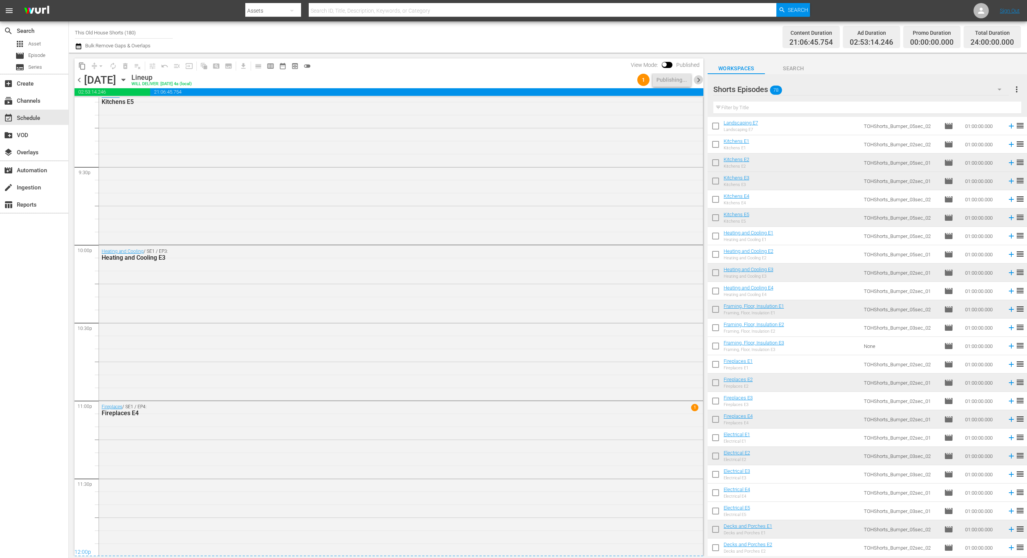
click at [700, 80] on span "chevron_right" at bounding box center [699, 80] width 10 height 10
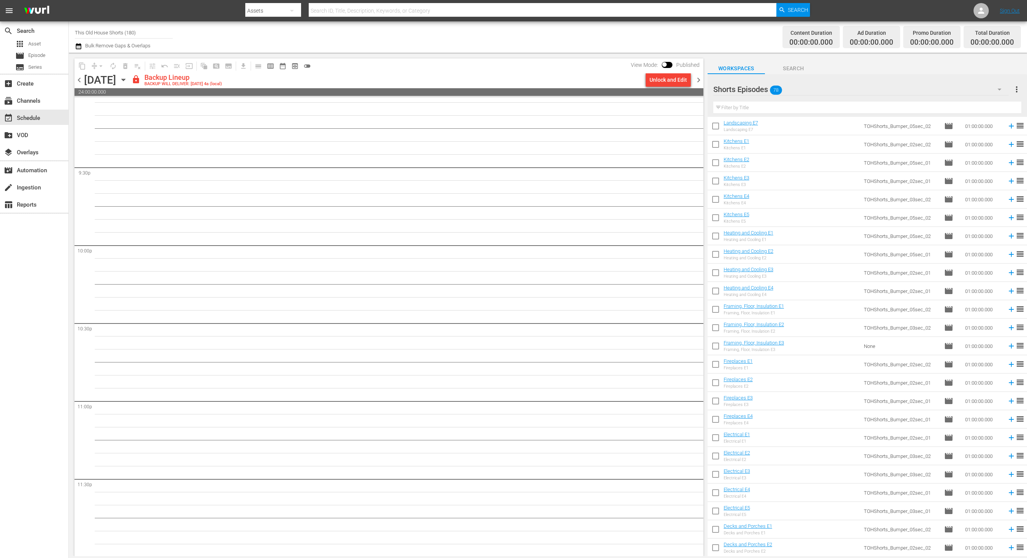
scroll to position [3283, 0]
click at [82, 78] on span "chevron_left" at bounding box center [80, 80] width 10 height 10
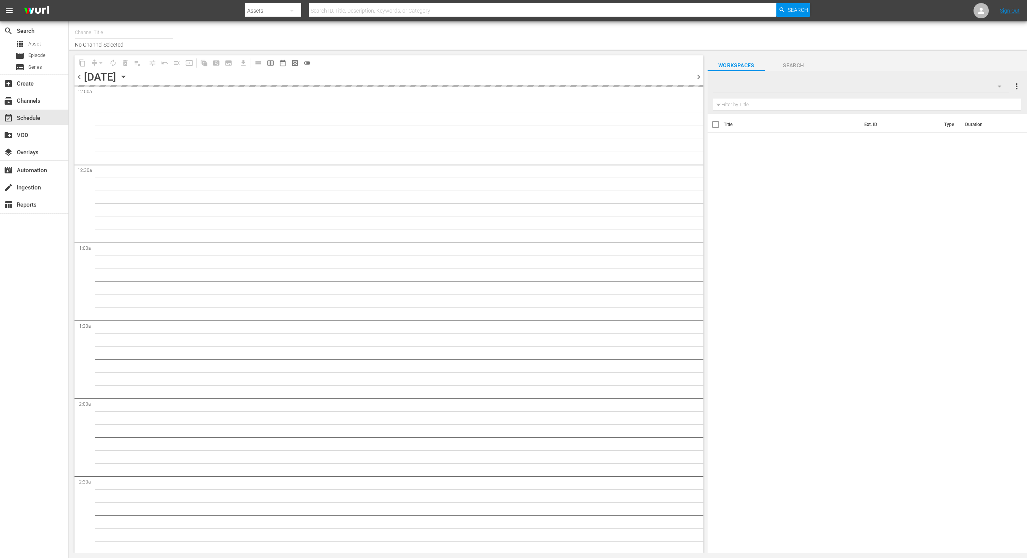
type input "This Old House Shorts (180)"
